Goal: Task Accomplishment & Management: Use online tool/utility

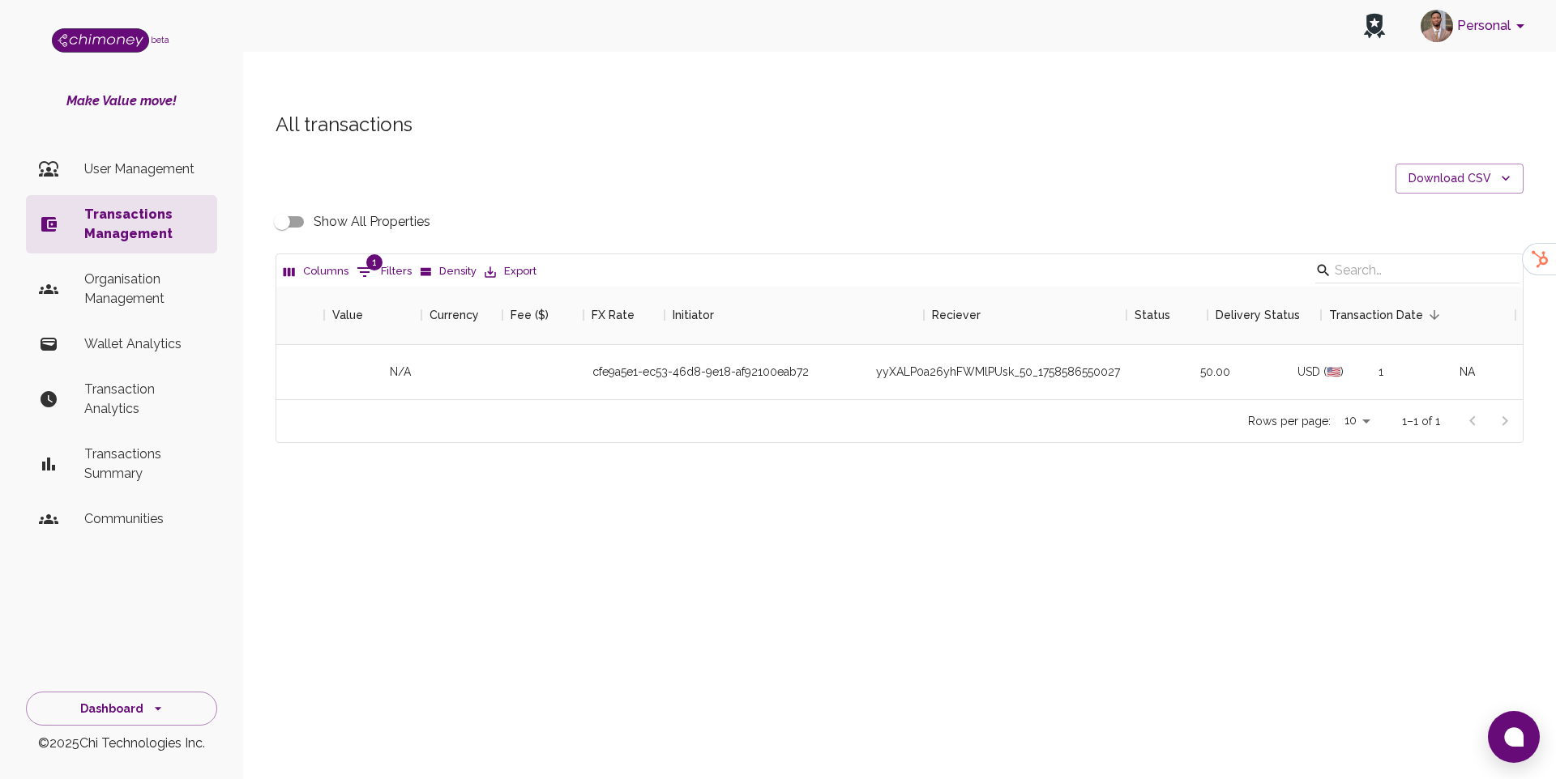
scroll to position [113, 1246]
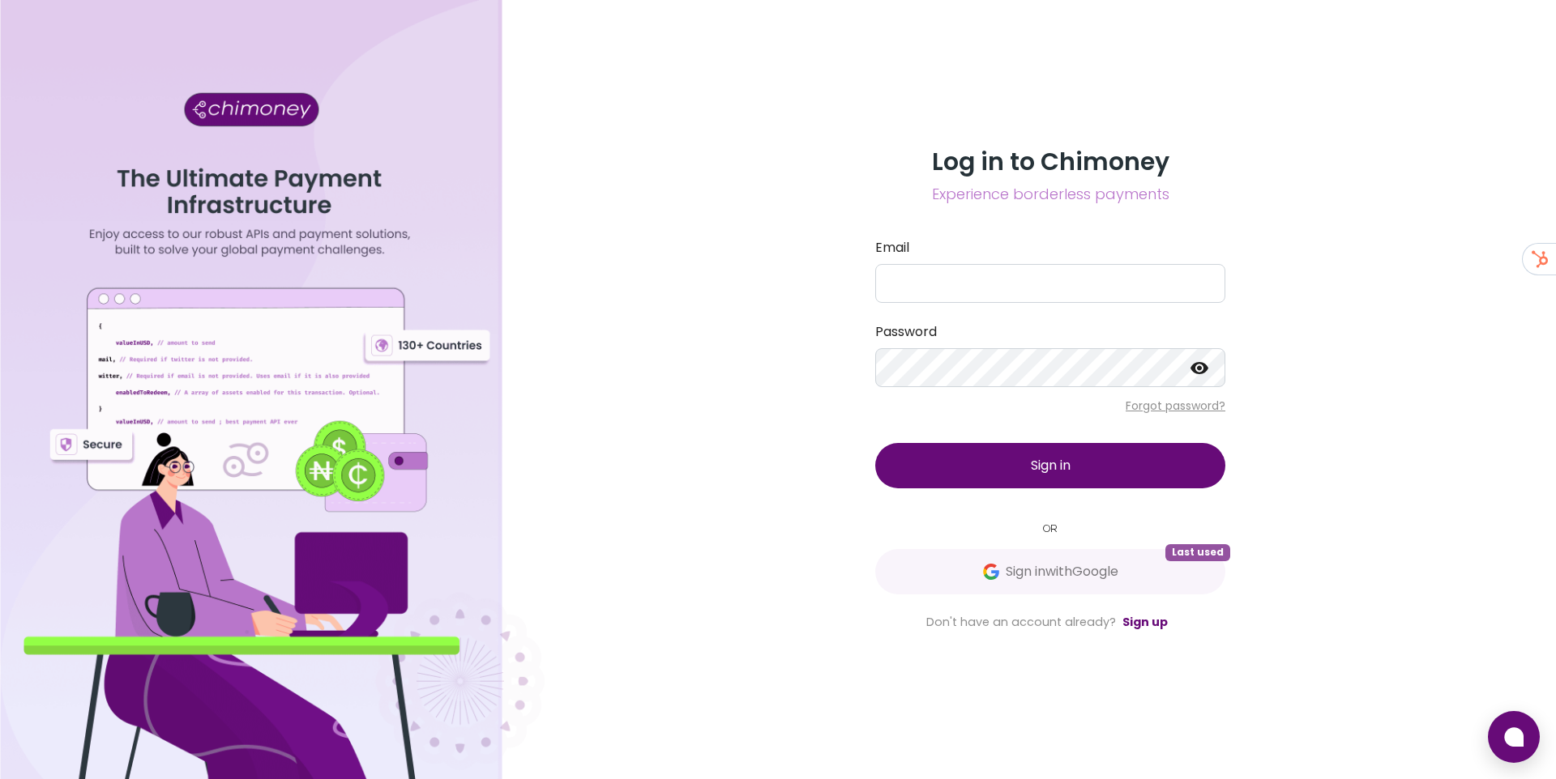
drag, startPoint x: 1062, startPoint y: 435, endPoint x: 1040, endPoint y: 436, distance: 21.9
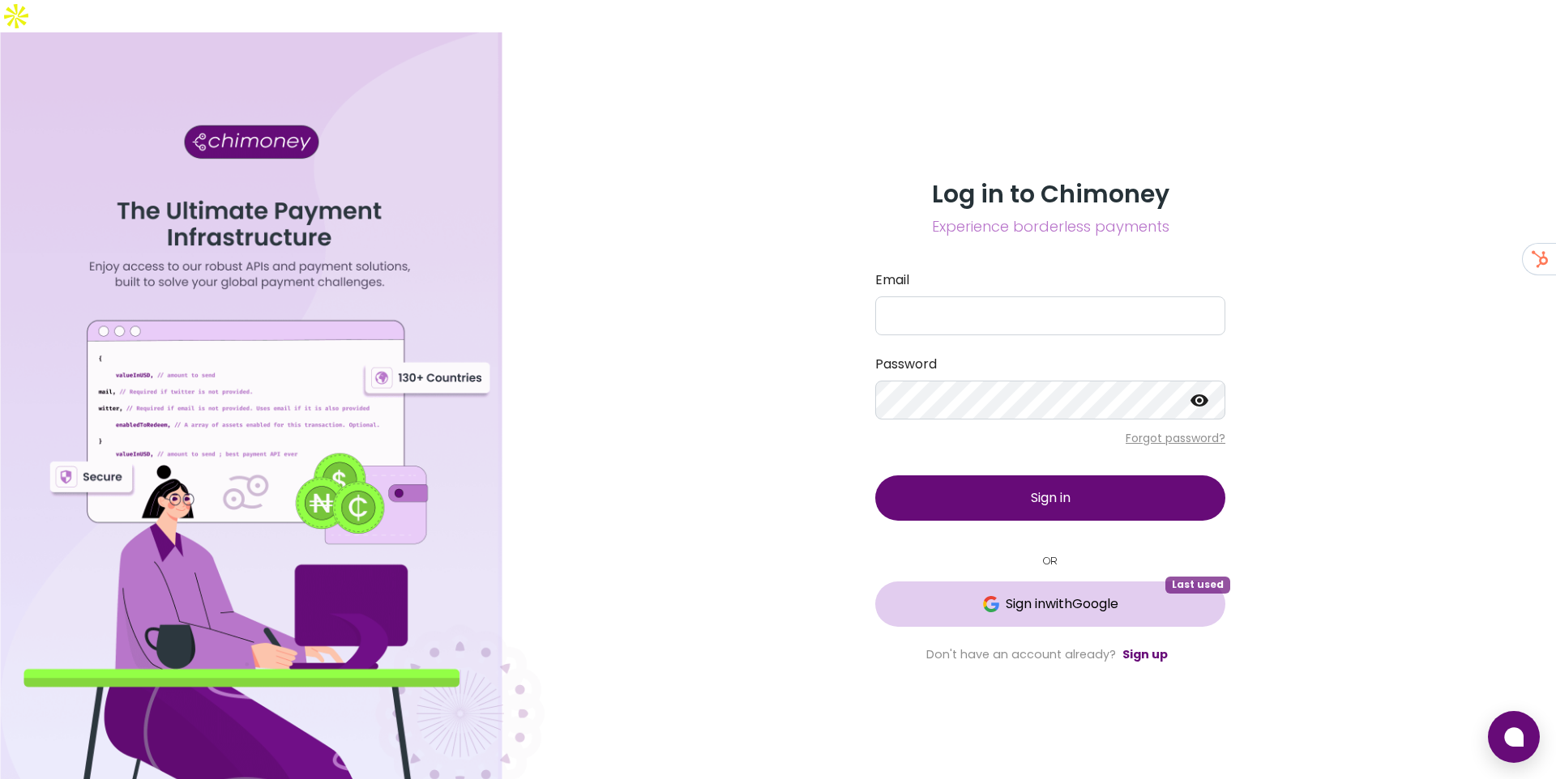
click at [1005, 595] on span "Sign in with Google" at bounding box center [1061, 604] width 113 height 19
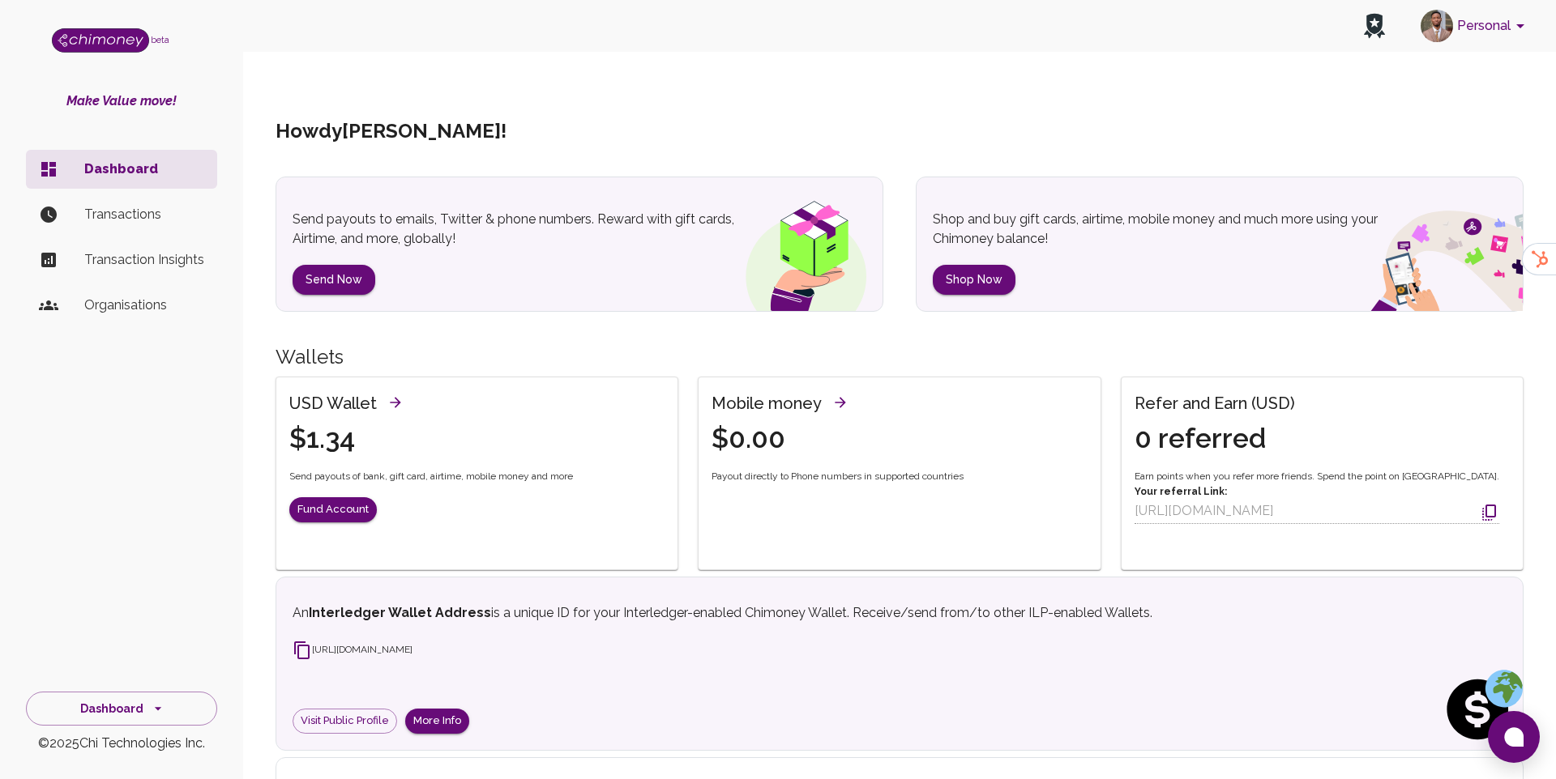
click at [301, 641] on icon at bounding box center [301, 650] width 19 height 19
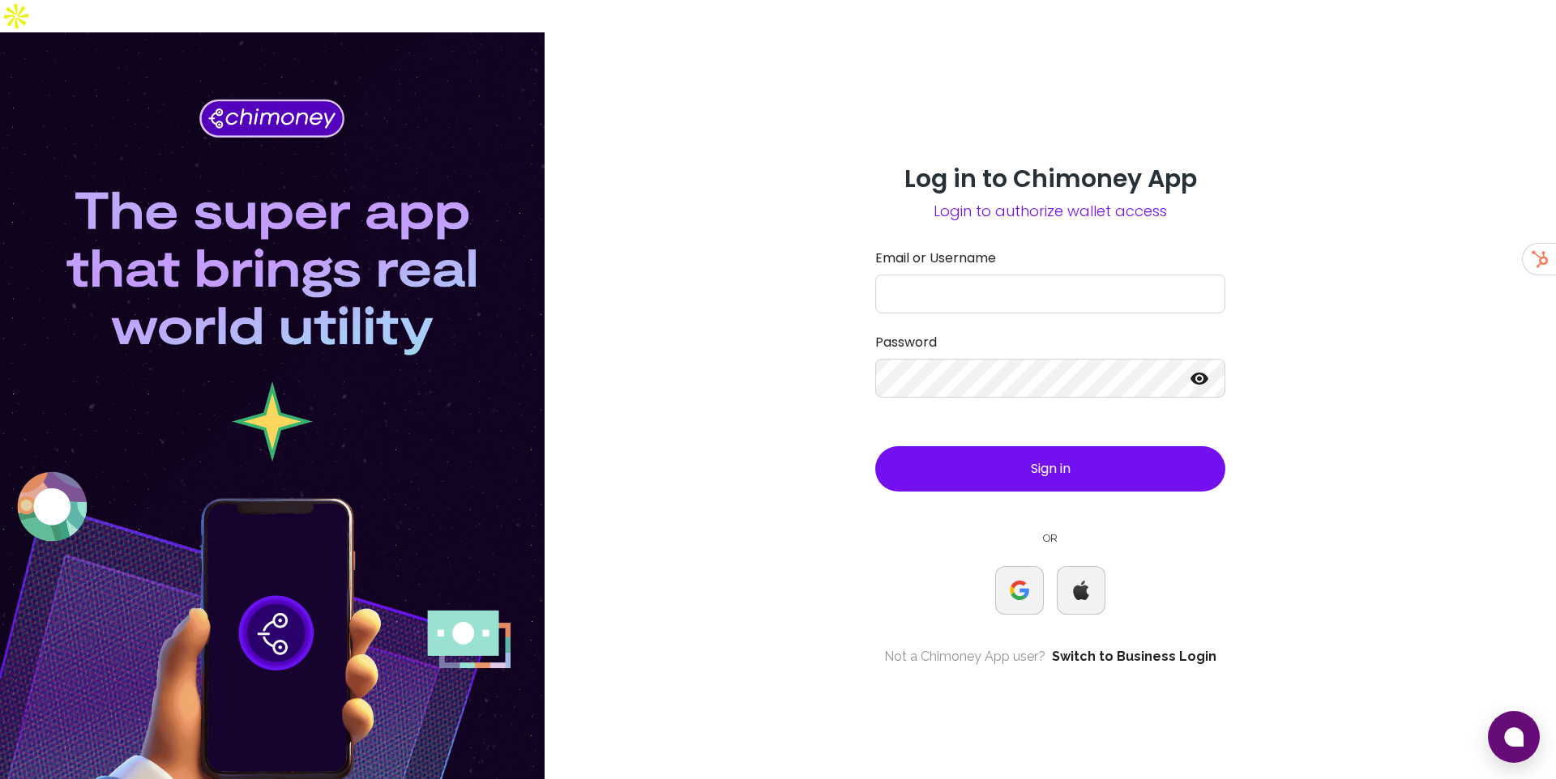
click at [1115, 647] on link "Switch to Business Login" at bounding box center [1134, 656] width 164 height 19
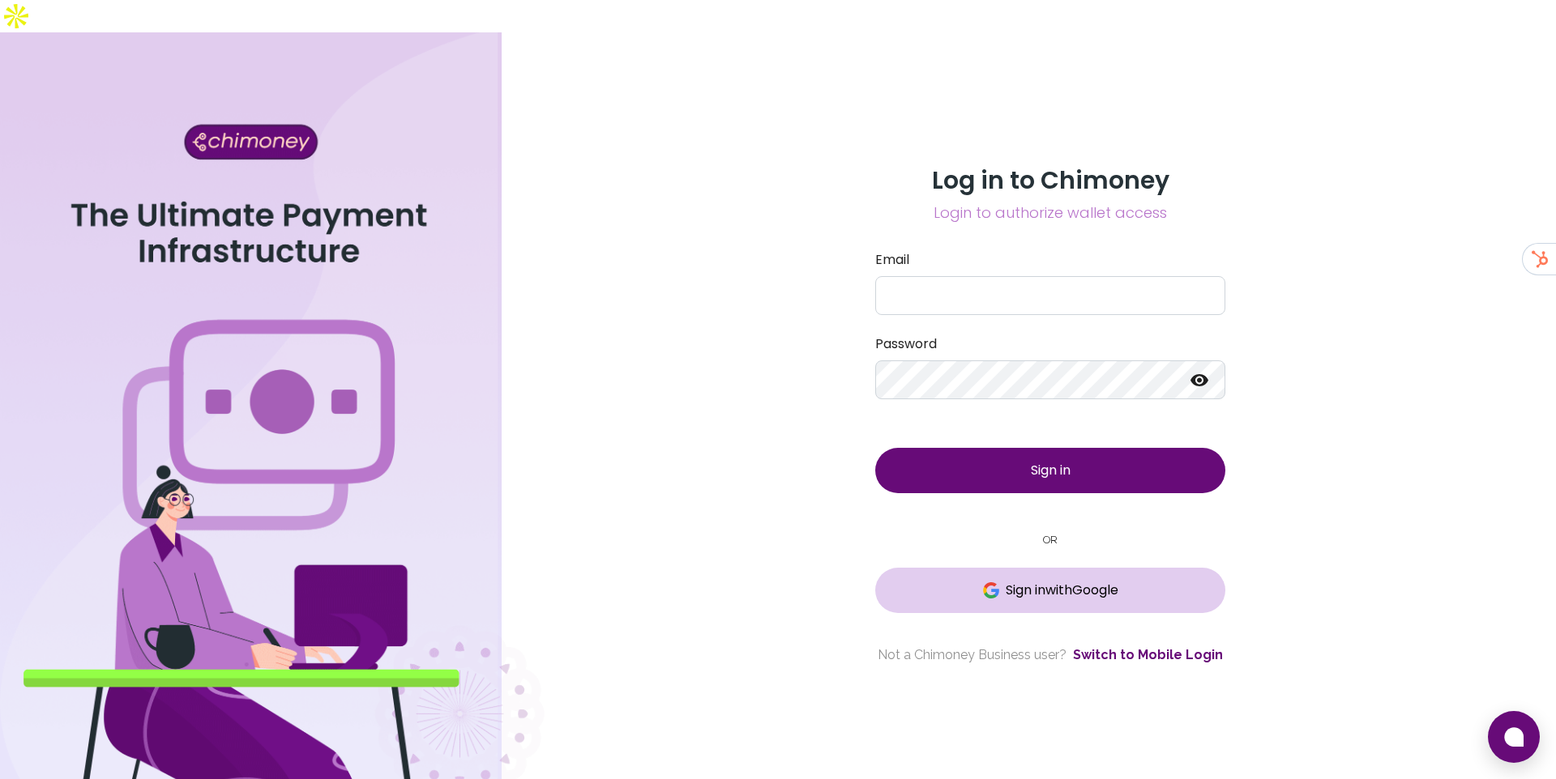
click at [1050, 568] on button "Sign in with Google" at bounding box center [1050, 590] width 350 height 45
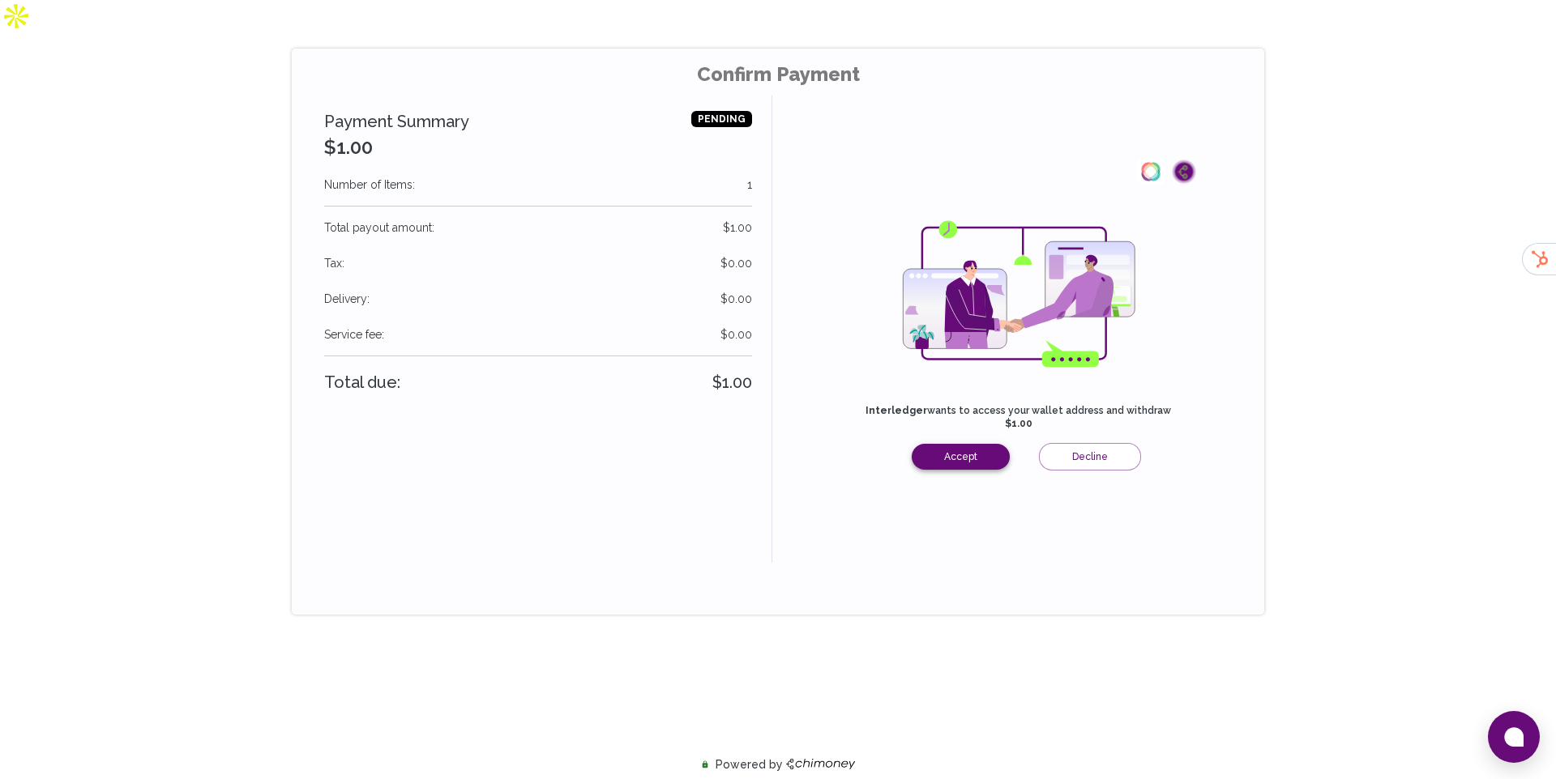
click at [982, 444] on button "Accept" at bounding box center [961, 457] width 98 height 26
